Goal: Transaction & Acquisition: Purchase product/service

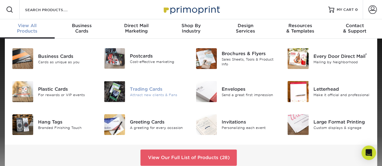
click at [135, 89] on div "Trading Cards" at bounding box center [158, 89] width 57 height 7
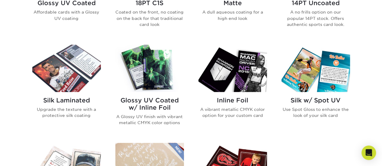
scroll to position [393, 0]
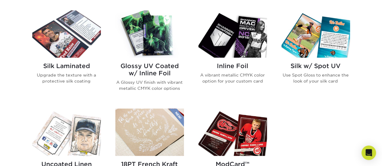
click at [237, 44] on img at bounding box center [232, 33] width 69 height 47
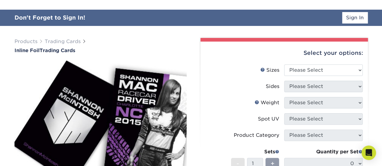
scroll to position [60, 0]
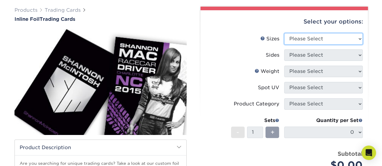
click at [319, 42] on select "Please Select 2.5" x 3.5"" at bounding box center [323, 38] width 79 height 11
select select "2.50x3.50"
click at [284, 33] on select "Please Select 2.5" x 3.5"" at bounding box center [323, 38] width 79 height 11
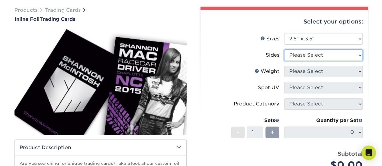
click at [312, 53] on select "Please Select Print Both Sides - Foil Back Only Print Both Sides - Foil Both Si…" at bounding box center [323, 55] width 79 height 11
select select "34527644-b4fd-4ffb-9092-1318eefcd9d9"
click at [284, 50] on select "Please Select Print Both Sides - Foil Back Only Print Both Sides - Foil Both Si…" at bounding box center [323, 55] width 79 height 11
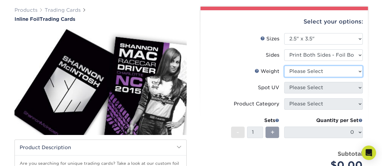
click at [314, 76] on select "Please Select 16PT" at bounding box center [323, 71] width 79 height 11
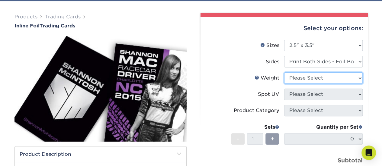
scroll to position [44, 0]
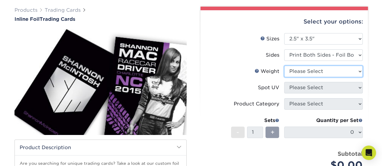
select select "16PT"
click at [284, 66] on select "Please Select 16PT" at bounding box center [323, 71] width 79 height 11
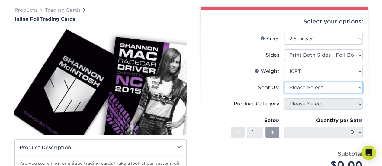
click at [309, 86] on select "Please Select No Spot UV Front and Back (Both Sides) Front Only Back Only" at bounding box center [323, 87] width 79 height 11
select select "0"
click at [284, 82] on select "Please Select No Spot UV Front and Back (Both Sides) Front Only Back Only" at bounding box center [323, 87] width 79 height 11
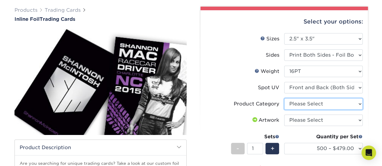
click at [331, 106] on select "Please Select Trading Cards" at bounding box center [323, 103] width 79 height 11
select select "c2f9bce9-36c2-409d-b101-c29d9d031e18"
click at [284, 98] on select "Please Select Trading Cards" at bounding box center [323, 103] width 79 height 11
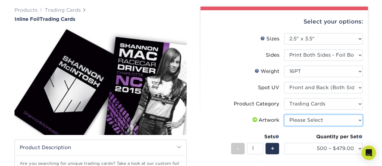
drag, startPoint x: 315, startPoint y: 116, endPoint x: 310, endPoint y: 120, distance: 6.8
click at [315, 116] on select "Please Select I will upload files I need a design - $100" at bounding box center [323, 120] width 79 height 11
select select "upload"
click at [284, 115] on select "Please Select I will upload files I need a design - $100" at bounding box center [323, 120] width 79 height 11
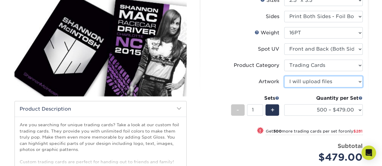
scroll to position [104, 0]
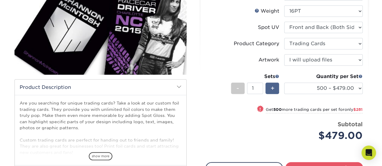
click at [272, 87] on span "+" at bounding box center [272, 88] width 4 height 9
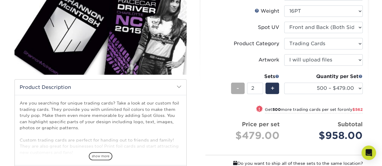
click at [236, 89] on div "-" at bounding box center [238, 88] width 14 height 11
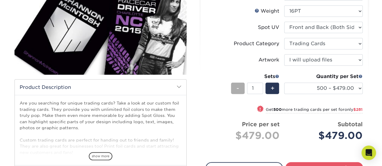
click at [236, 89] on div "-" at bounding box center [238, 88] width 14 height 11
click at [273, 88] on span "+" at bounding box center [272, 88] width 4 height 9
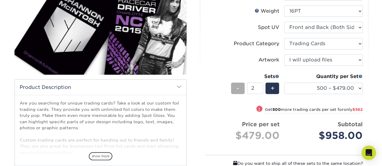
click at [237, 89] on span "-" at bounding box center [237, 88] width 3 height 9
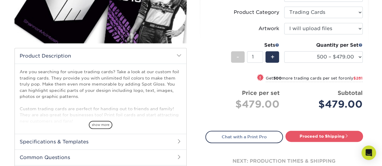
scroll to position [135, 0]
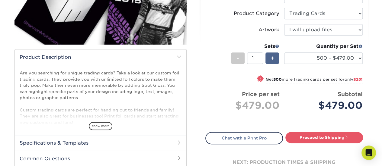
click at [269, 56] on div "+" at bounding box center [272, 58] width 14 height 11
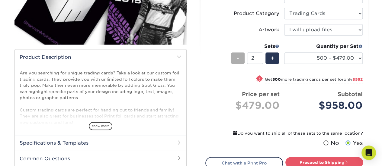
click at [238, 56] on span "-" at bounding box center [237, 58] width 3 height 9
type input "1"
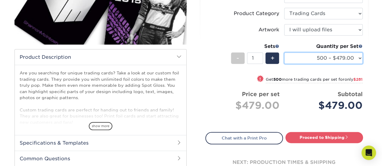
click at [321, 54] on select "500 – $479.00 1000 – $760.00 2500 – $1104.00 5000 – $1565.00" at bounding box center [323, 58] width 79 height 11
click at [284, 53] on select "500 – $479.00 1000 – $760.00 2500 – $1104.00 5000 – $1565.00" at bounding box center [323, 58] width 79 height 11
click at [311, 55] on select "500 – $479.00 1000 – $760.00 2500 – $1104.00 5000 – $1565.00" at bounding box center [323, 58] width 79 height 11
select select "500 – $479.00"
click at [284, 53] on select "500 – $479.00 1000 – $760.00 2500 – $1104.00 5000 – $1565.00" at bounding box center [323, 58] width 79 height 11
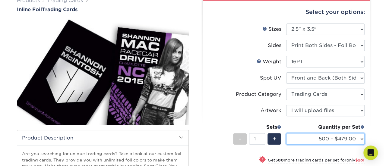
scroll to position [104, 0]
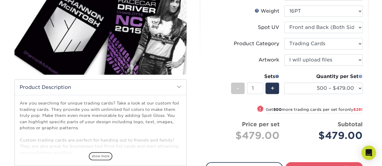
click at [361, 77] on span at bounding box center [360, 76] width 4 height 4
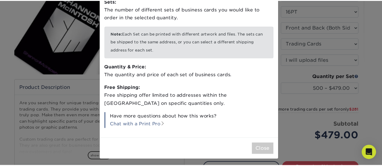
scroll to position [37, 0]
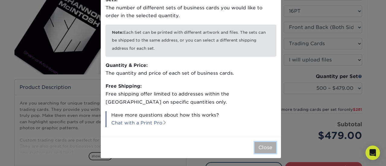
click at [257, 146] on button "Close" at bounding box center [266, 147] width 22 height 11
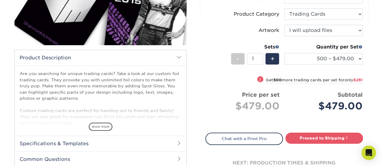
scroll to position [135, 0]
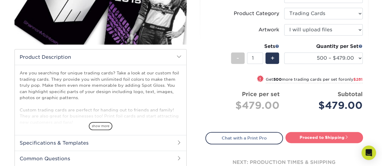
click at [307, 140] on link "Proceed to Shipping" at bounding box center [324, 137] width 78 height 11
type input "Set 1"
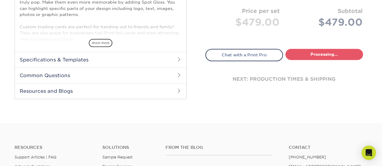
select select "1e47869e-a911-406d-ad01-9a7d06dede66"
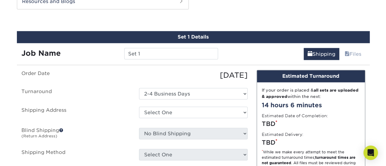
scroll to position [317, 0]
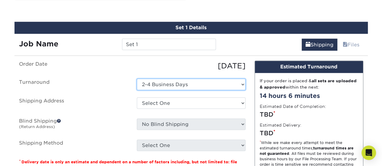
click at [160, 87] on select "Select One 2-4 Business Days" at bounding box center [191, 84] width 109 height 11
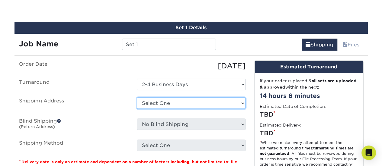
click at [160, 104] on select "Select One + Add New Address - Login" at bounding box center [191, 103] width 109 height 11
select select "newaddress"
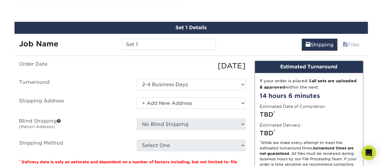
click at [137, 98] on select "Select One + Add New Address - Login" at bounding box center [191, 103] width 109 height 11
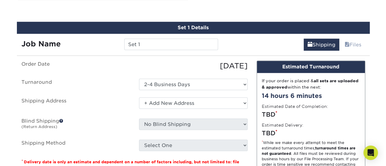
scroll to position [0, 0]
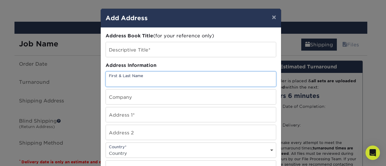
click at [127, 75] on input "text" at bounding box center [191, 79] width 170 height 15
type input "Eddie Rhodes III"
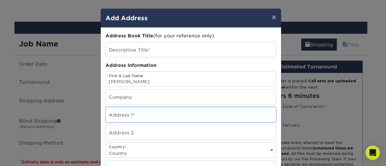
type input "21136 E [PERSON_NAME]"
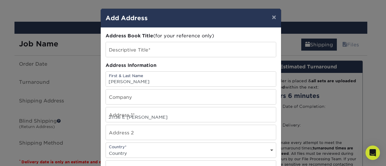
select select "US"
type input "Centennial"
select select "CO"
type input "80015"
type input "3033177927"
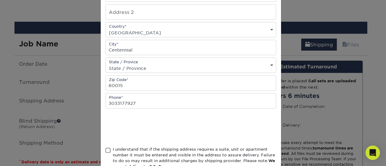
scroll to position [159, 0]
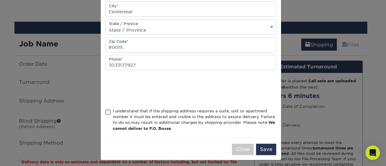
click at [106, 108] on div "I understand that if the shipping address requires a suite, unit or apartment n…" at bounding box center [191, 121] width 171 height 26
click at [107, 110] on span at bounding box center [108, 113] width 5 height 6
click at [0, 0] on input "I understand that if the shipping address requires a suite, unit or apartment n…" at bounding box center [0, 0] width 0 height 0
click at [264, 145] on button "Save" at bounding box center [266, 149] width 20 height 11
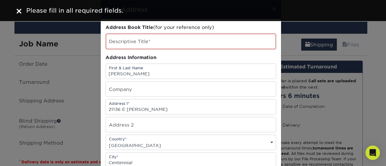
scroll to position [0, 0]
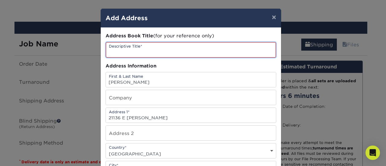
click at [131, 53] on input "text" at bounding box center [191, 49] width 170 height 15
type input "Home"
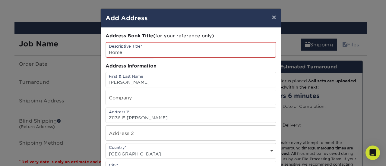
click at [215, 34] on div "Address Book Title (for your reference only)" at bounding box center [191, 36] width 171 height 7
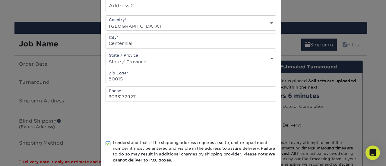
scroll to position [159, 0]
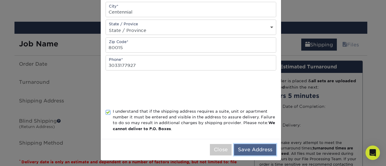
click at [248, 148] on button "Save Address" at bounding box center [255, 149] width 42 height 11
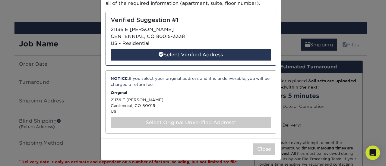
scroll to position [56, 0]
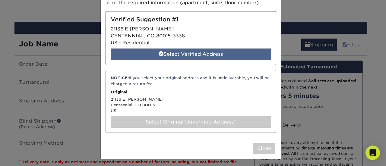
click at [175, 54] on div "Select Verified Address" at bounding box center [191, 54] width 161 height 11
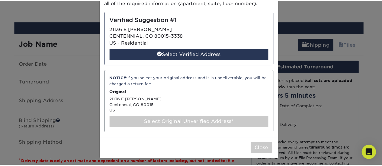
scroll to position [0, 0]
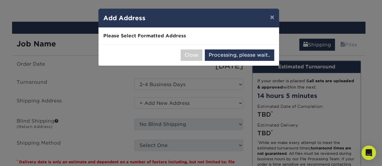
select select "285899"
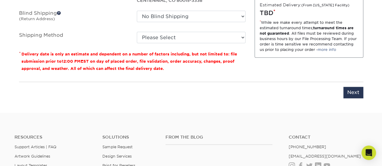
scroll to position [438, 0]
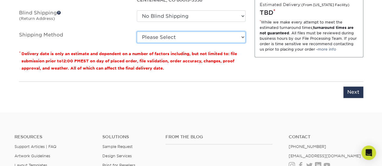
click at [170, 33] on select "Please Select 3 Day Shipping Service (+$18.92) Ground Shipping (+$19.15) 2 Day …" at bounding box center [191, 36] width 109 height 11
select select "02"
click at [137, 31] on select "Please Select 3 Day Shipping Service (+$18.92) Ground Shipping (+$19.15) 2 Day …" at bounding box center [191, 36] width 109 height 11
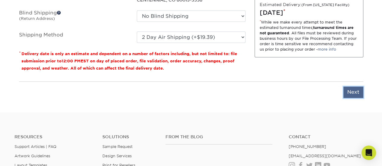
click at [359, 95] on input "Next" at bounding box center [353, 92] width 20 height 11
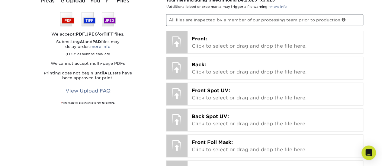
scroll to position [378, 0]
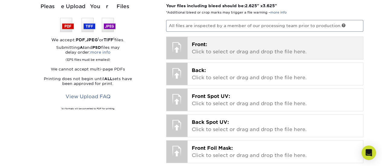
click at [200, 45] on span "Front:" at bounding box center [199, 45] width 15 height 6
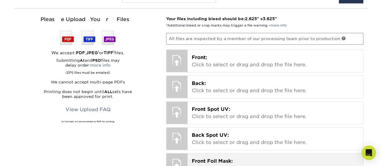
scroll to position [317, 0]
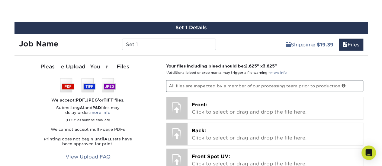
click at [191, 85] on p "All files are inspected by a member of our processing team prior to production." at bounding box center [264, 85] width 197 height 11
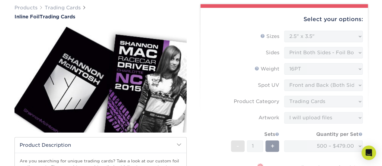
scroll to position [0, 0]
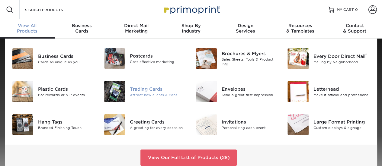
click at [140, 91] on div "Trading Cards" at bounding box center [158, 89] width 57 height 7
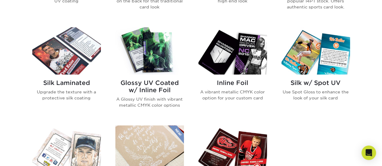
scroll to position [302, 0]
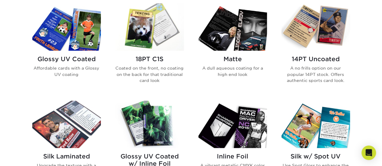
click at [145, 34] on img at bounding box center [149, 26] width 69 height 47
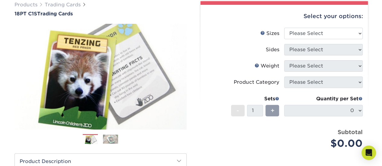
scroll to position [67, 0]
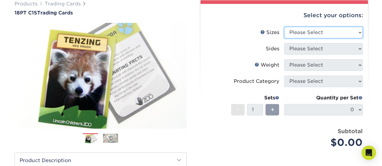
click at [316, 27] on select "Please Select 2.5" x 3.5"" at bounding box center [323, 32] width 79 height 11
select select "2.50x3.50"
click at [284, 27] on select "Please Select 2.5" x 3.5"" at bounding box center [323, 32] width 79 height 11
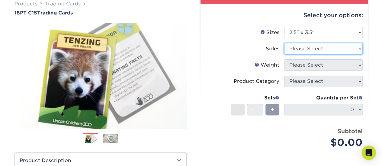
click at [316, 50] on select "Please Select Print Both Sides Print Front Only" at bounding box center [323, 48] width 79 height 11
select select "13abbda7-1d64-4f25-8bb2-c179b224825d"
click at [284, 43] on select "Please Select Print Both Sides Print Front Only" at bounding box center [323, 48] width 79 height 11
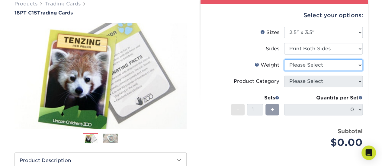
click at [313, 67] on select "Please Select 18PT C1S" at bounding box center [323, 64] width 79 height 11
select select "18PTC1S"
click at [284, 59] on select "Please Select 18PT C1S" at bounding box center [323, 64] width 79 height 11
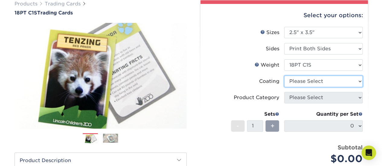
click at [311, 85] on select at bounding box center [323, 81] width 79 height 11
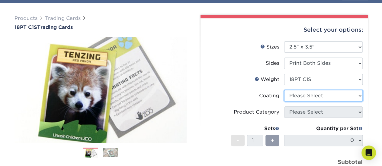
scroll to position [50, 0]
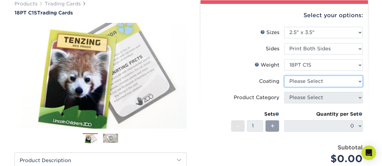
select select "1e8116af-acfc-44b1-83dc-8181aa338834"
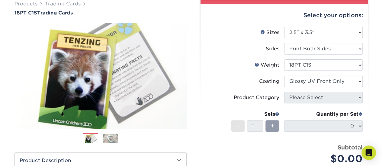
click at [284, 76] on select at bounding box center [323, 81] width 79 height 11
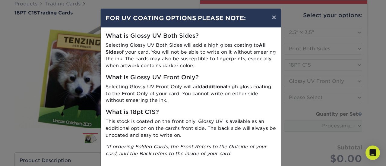
click at [318, 100] on div "× FOR UV COATING OPTIONS PLEASE NOTE: What is Glossy UV Both Sides? Selecting G…" at bounding box center [193, 83] width 386 height 166
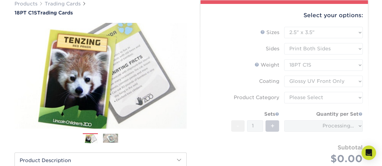
click at [329, 82] on form "Sizes Help Sizes Please Select 2.5" x 3.5" Sides Please Select 18PT C1S" at bounding box center [284, 103] width 158 height 152
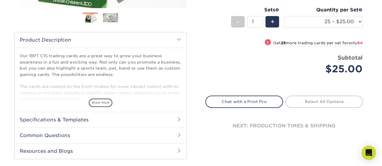
scroll to position [81, 0]
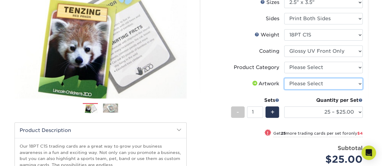
click at [309, 80] on select "Please Select I will upload files I need a design - $100" at bounding box center [323, 83] width 79 height 11
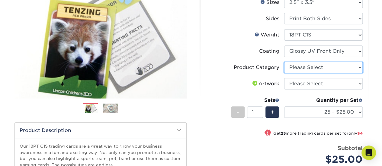
click at [309, 69] on select "Please Select Trading Cards" at bounding box center [323, 67] width 79 height 11
select select "c2f9bce9-36c2-409d-b101-c29d9d031e18"
click at [284, 62] on select "Please Select Trading Cards" at bounding box center [323, 67] width 79 height 11
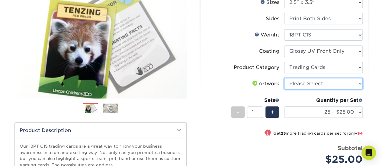
click at [311, 82] on select "Please Select I will upload files I need a design - $100" at bounding box center [323, 83] width 79 height 11
select select "upload"
click at [284, 78] on select "Please Select I will upload files I need a design - $100" at bounding box center [323, 83] width 79 height 11
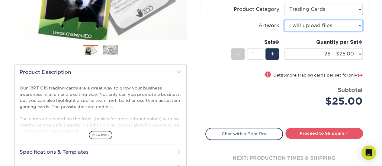
scroll to position [141, 0]
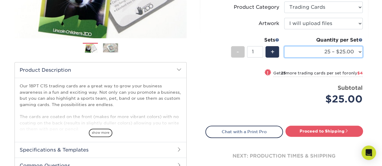
click at [307, 52] on select "25 – $25.00 50 – $29.00 75 – $37.00 100 – $41.00 250 – $48.00 500 – $58.00 1000…" at bounding box center [323, 51] width 79 height 11
select select "100 – $41.00"
click at [284, 46] on select "25 – $25.00 50 – $29.00 75 – $37.00 100 – $41.00 250 – $48.00 500 – $58.00 1000…" at bounding box center [323, 51] width 79 height 11
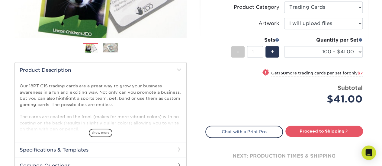
click at [294, 90] on div "Subtotal $41.00" at bounding box center [326, 95] width 74 height 23
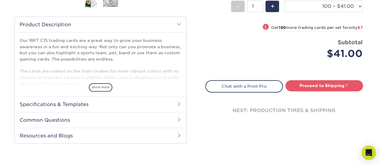
scroll to position [201, 0]
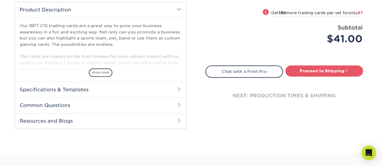
click at [312, 78] on div "next: production times & shipping" at bounding box center [284, 96] width 158 height 36
click at [313, 72] on link "Proceed to Shipping" at bounding box center [324, 71] width 78 height 11
type input "Set 1"
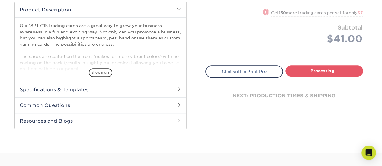
select select "112ffa23-9d02-4f11-8dd7-e63311db5207"
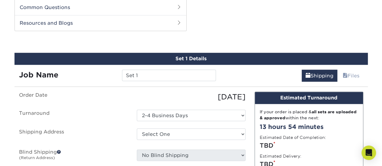
scroll to position [300, 0]
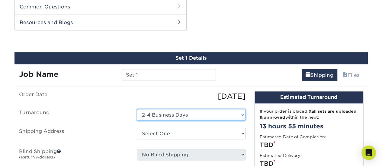
click at [152, 112] on select "Select One 2-4 Business Days" at bounding box center [191, 114] width 109 height 11
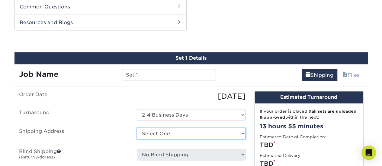
click at [159, 129] on select "Select One Home + Add New Address - Login" at bounding box center [191, 133] width 109 height 11
select select "285899"
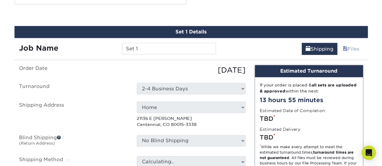
scroll to position [361, 0]
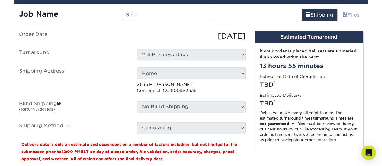
click at [176, 125] on select "Calculating.." at bounding box center [191, 127] width 109 height 11
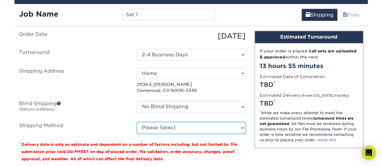
click at [176, 125] on select "Please Select Ground Shipping (+$25.05) 3 Day Shipping Service (+$31.11) 2 Day …" at bounding box center [191, 127] width 109 height 11
select select "02"
click at [137, 122] on select "Please Select Ground Shipping (+$25.05) 3 Day Shipping Service (+$31.11) 2 Day …" at bounding box center [191, 127] width 109 height 11
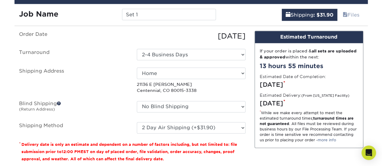
click at [123, 94] on ul "Order Date [DATE] [GEOGRAPHIC_DATA] Select One 2-4 Business Days Shipping Addre…" at bounding box center [132, 82] width 226 height 103
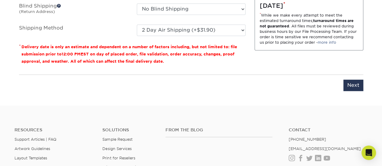
scroll to position [421, 0]
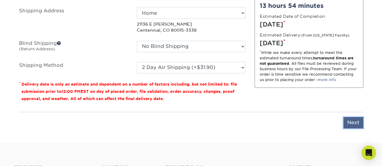
click at [344, 119] on input "Next" at bounding box center [353, 122] width 20 height 11
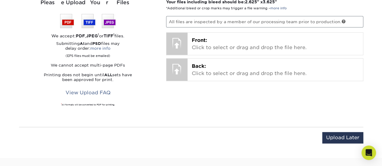
scroll to position [361, 0]
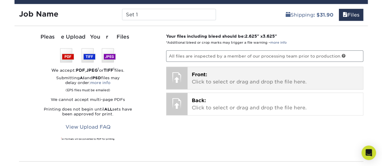
click at [214, 80] on p "Front: Click to select or drag and drop the file here." at bounding box center [275, 78] width 167 height 14
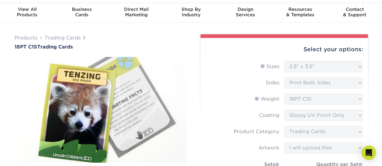
scroll to position [0, 0]
